Goal: Check status: Check status

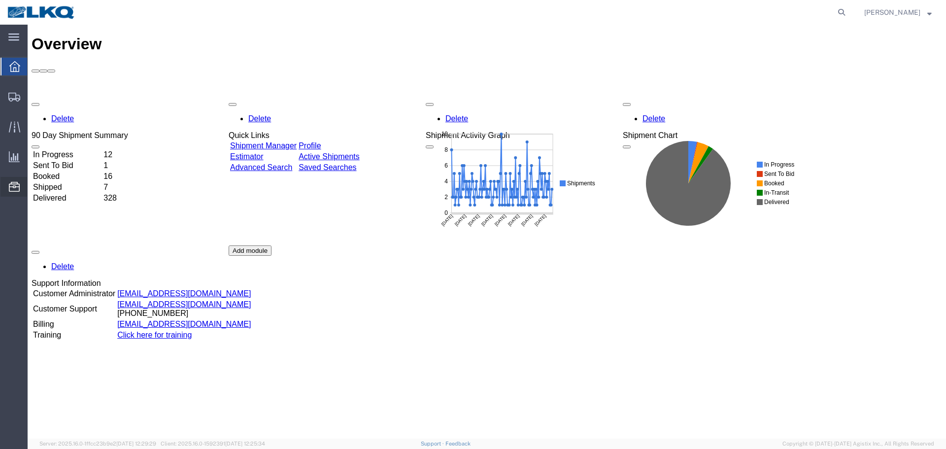
click at [0, 0] on span "Location Appointment" at bounding box center [0, 0] width 0 height 0
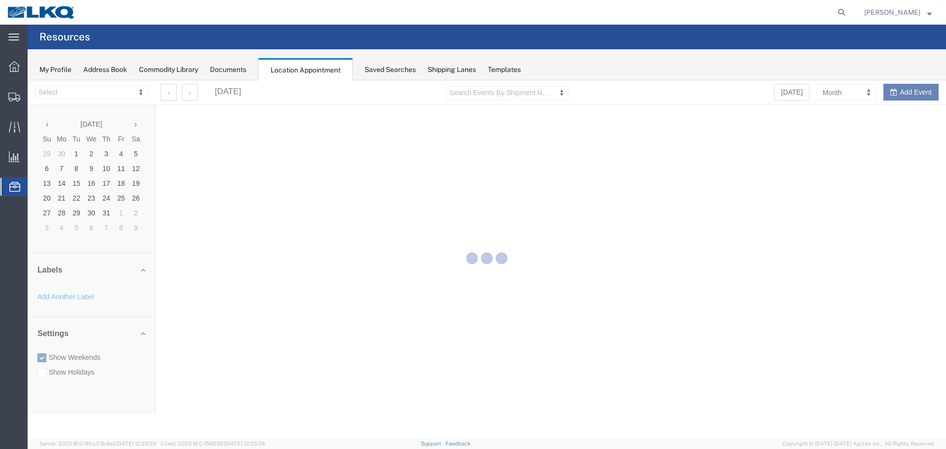
select select "28018"
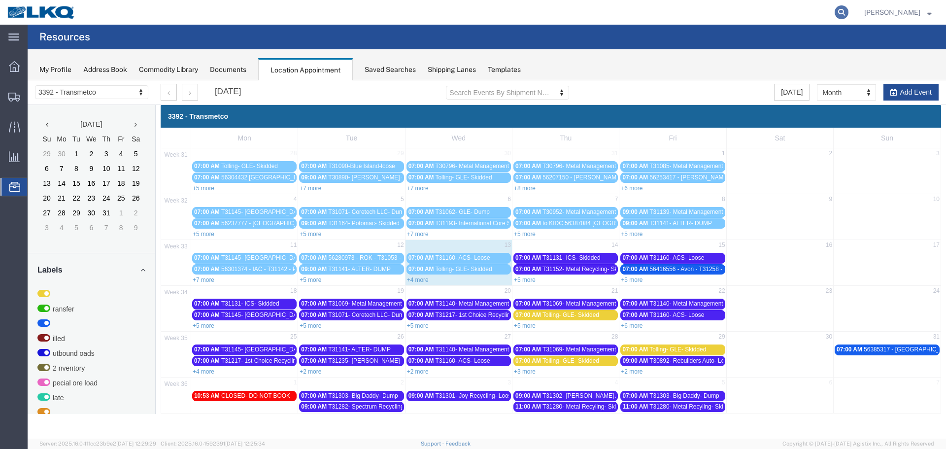
click at [836, 15] on icon at bounding box center [842, 12] width 14 height 14
type input "56404041"
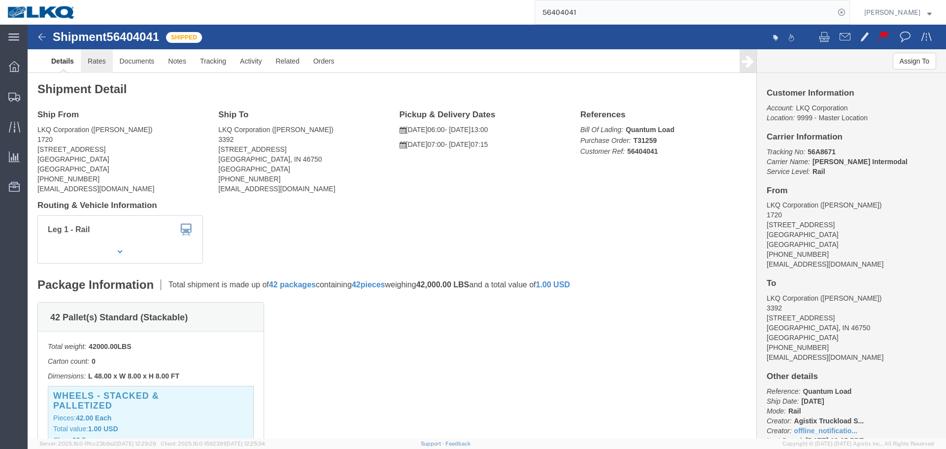
click link "Rates"
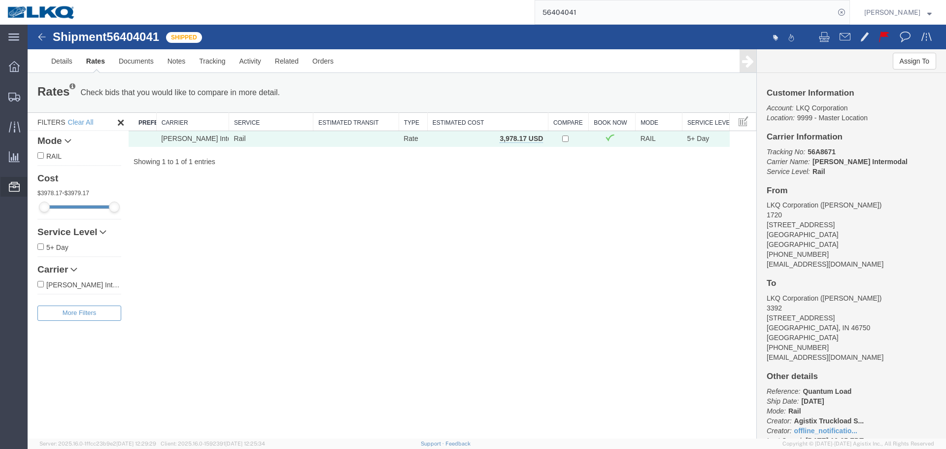
click at [0, 0] on span "Location Appointment" at bounding box center [0, 0] width 0 height 0
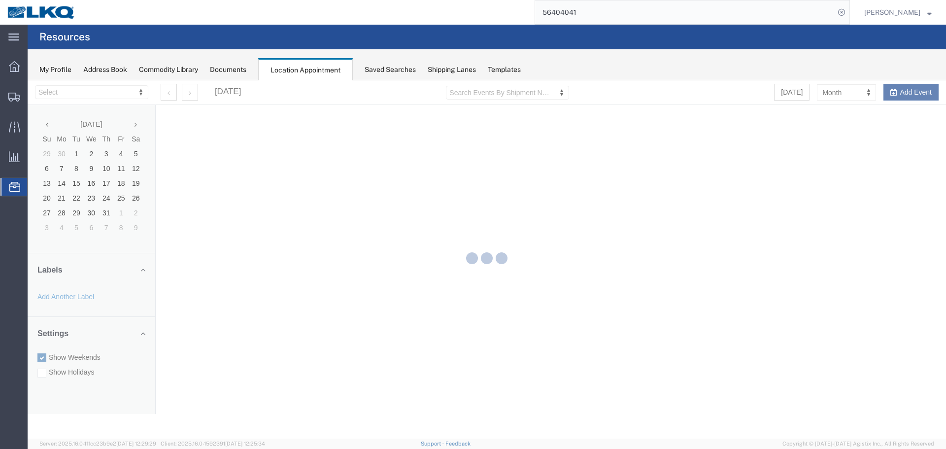
select select "28018"
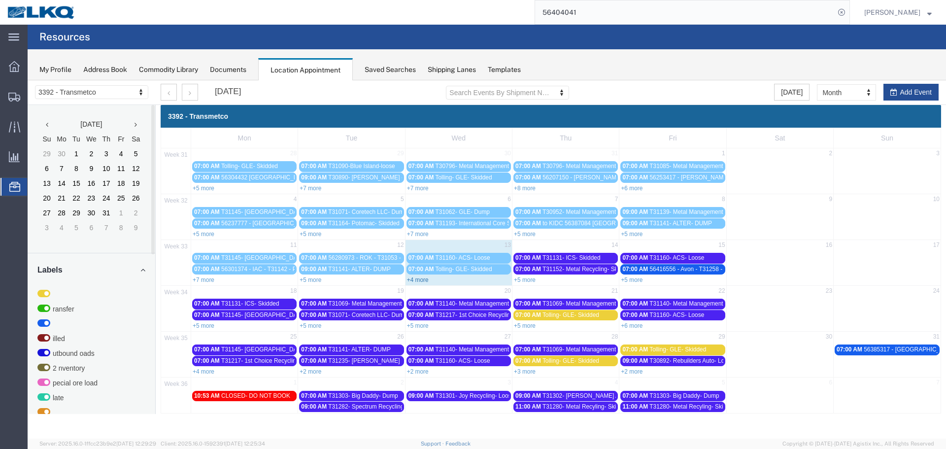
click at [428, 280] on link "+4 more" at bounding box center [418, 279] width 22 height 7
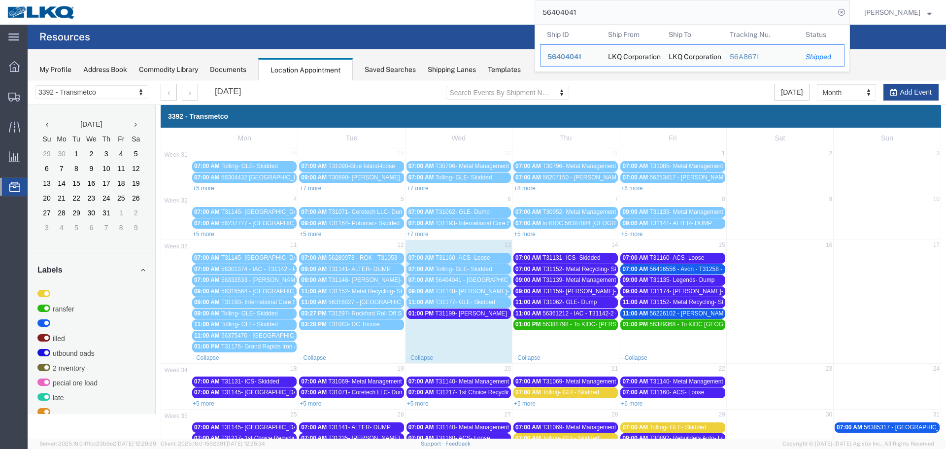
click at [608, 16] on input "56404041" at bounding box center [685, 12] width 300 height 24
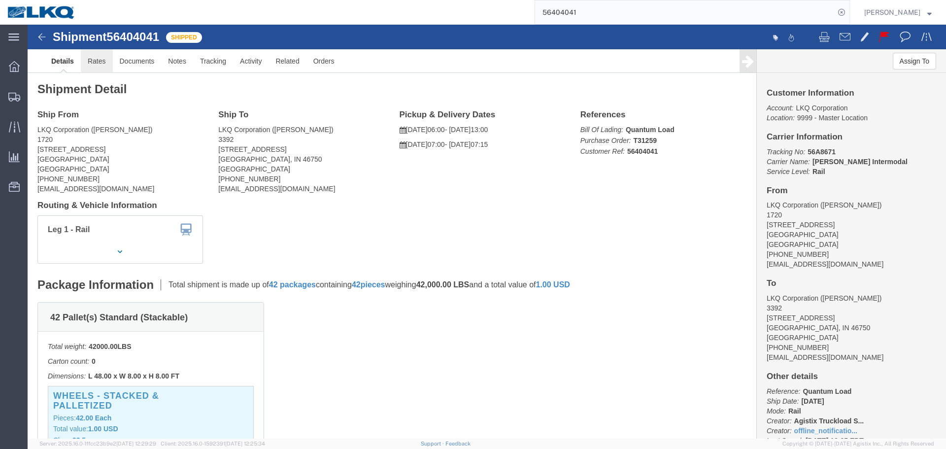
click link "Rates"
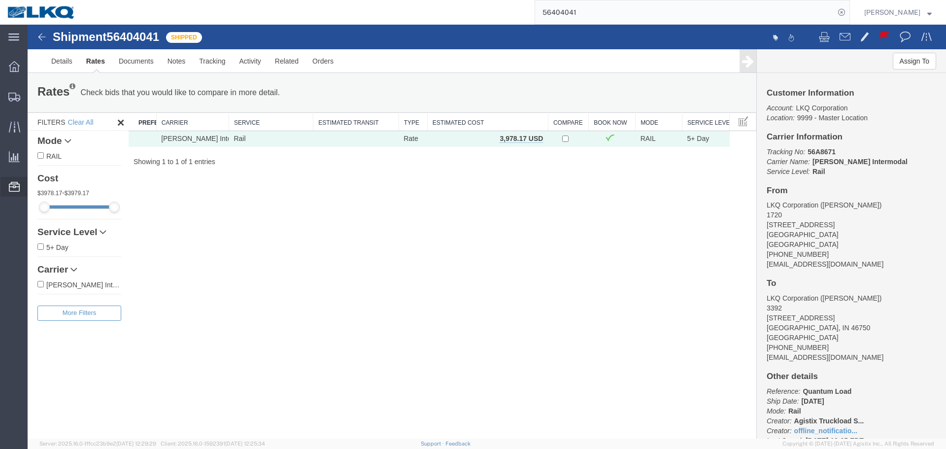
click at [0, 0] on span "Location Appointment" at bounding box center [0, 0] width 0 height 0
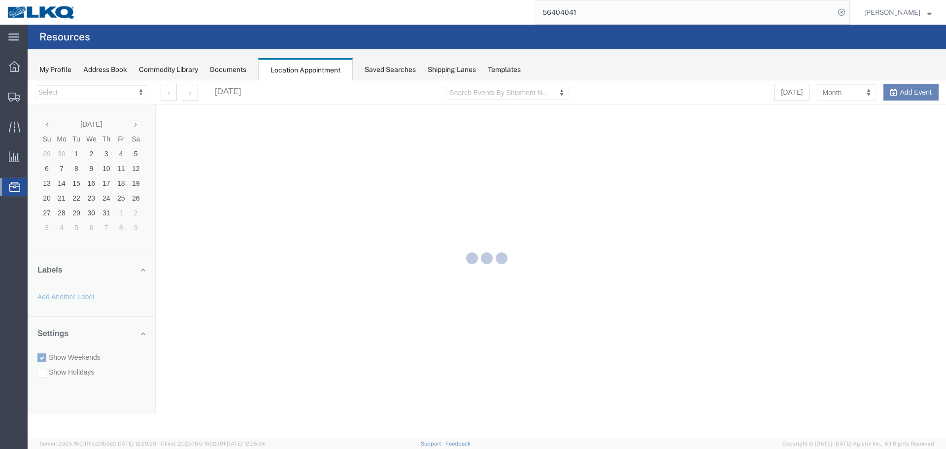
select select "28018"
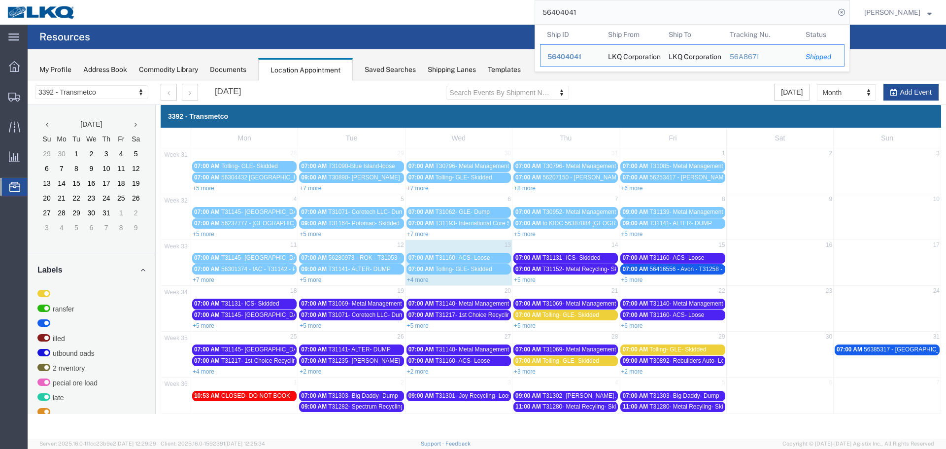
drag, startPoint x: 584, startPoint y: 17, endPoint x: 471, endPoint y: 7, distance: 112.8
click at [471, 7] on div "56404041 Ship ID Ship From Ship To Tracking Nu. Status Ship ID 56404041 Ship Fr…" at bounding box center [466, 12] width 767 height 25
